Goal: Browse casually

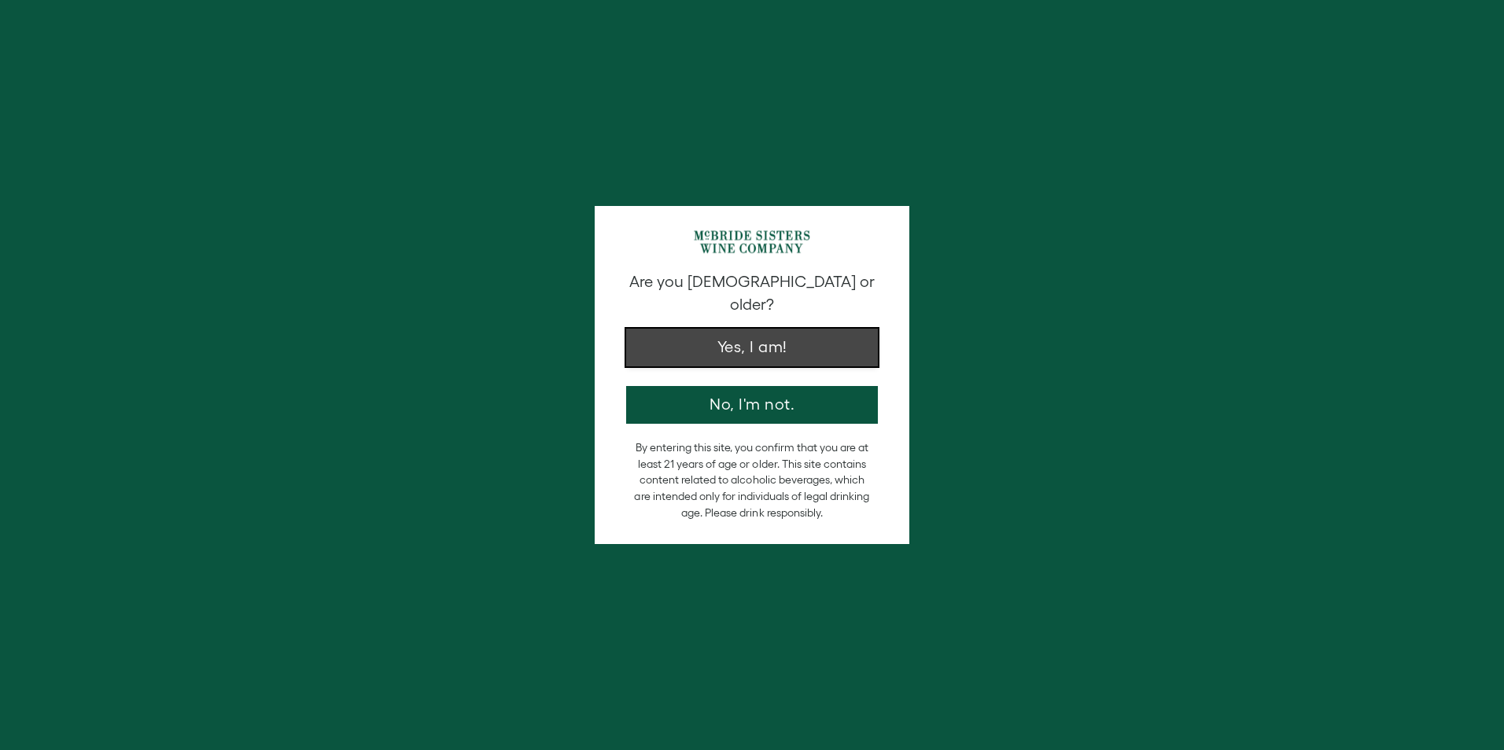
click at [809, 332] on button "Yes, I am!" at bounding box center [752, 348] width 252 height 38
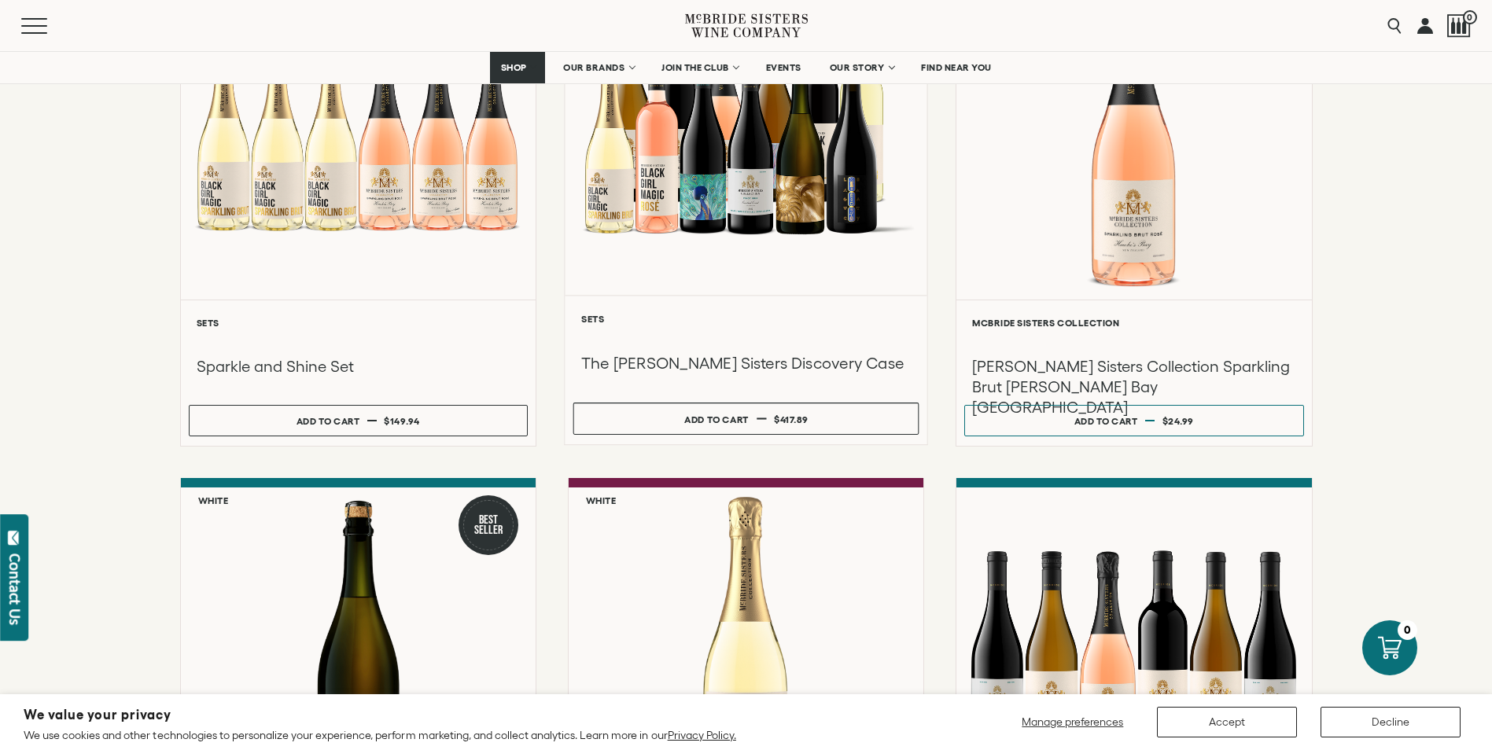
scroll to position [157, 0]
